Goal: Task Accomplishment & Management: Use online tool/utility

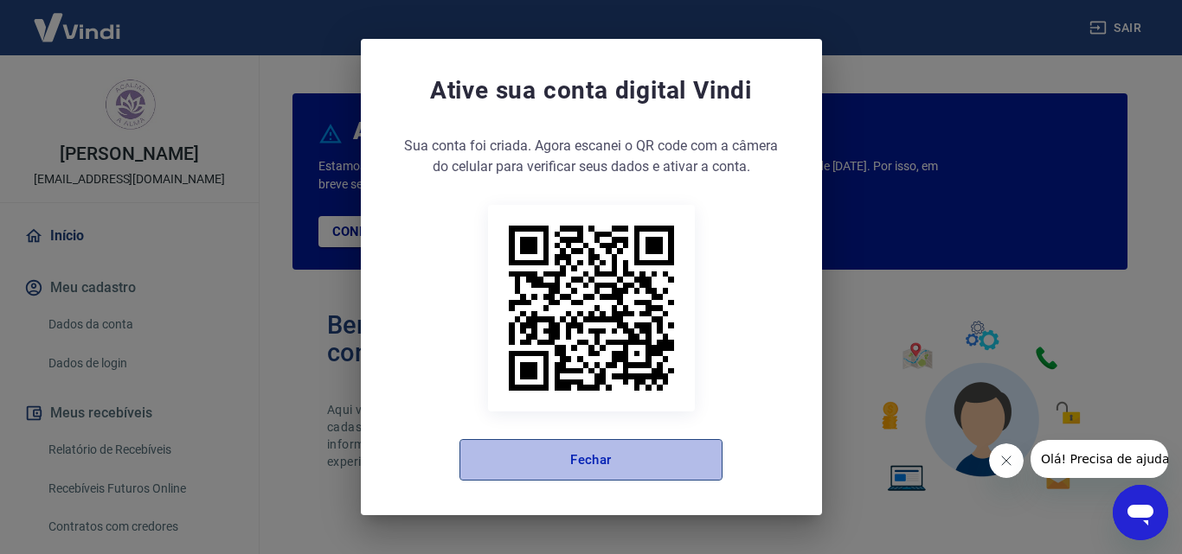
click at [611, 469] on button "Fechar" at bounding box center [590, 460] width 263 height 42
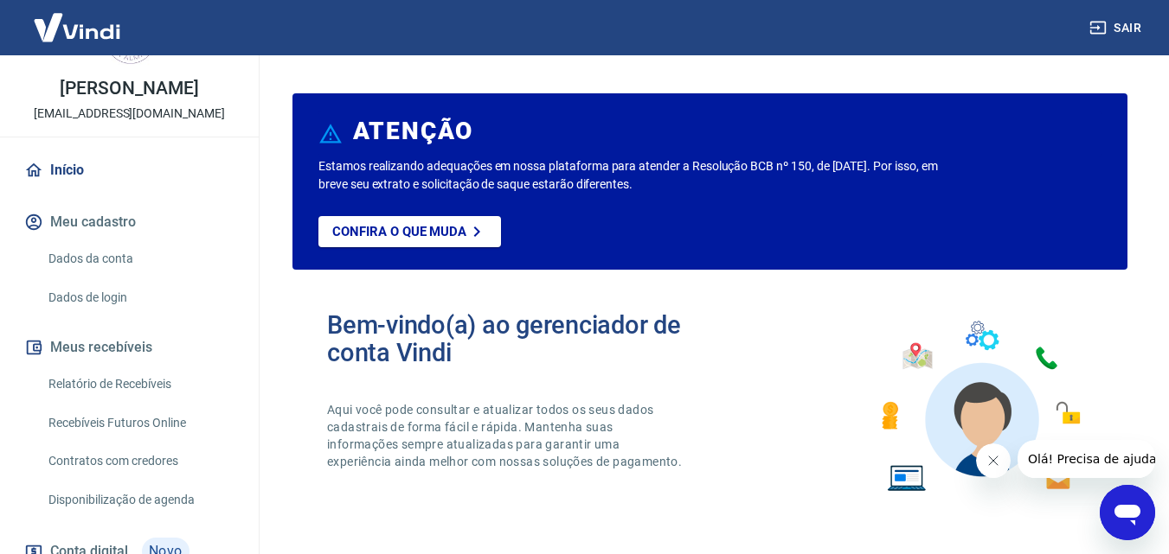
scroll to position [104, 0]
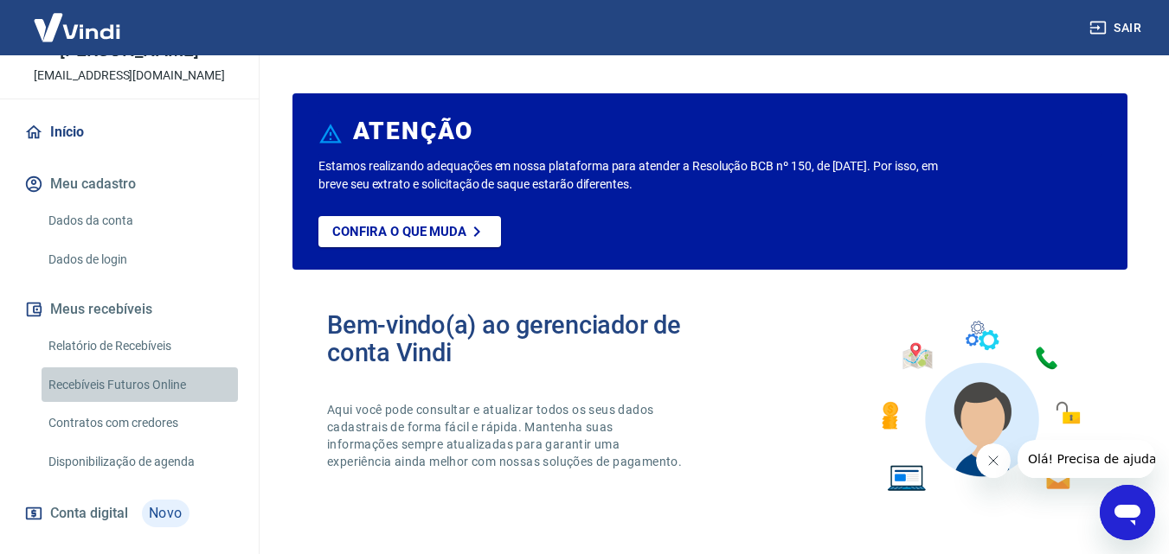
click at [148, 382] on link "Recebíveis Futuros Online" at bounding box center [140, 385] width 196 height 35
